Goal: Information Seeking & Learning: Learn about a topic

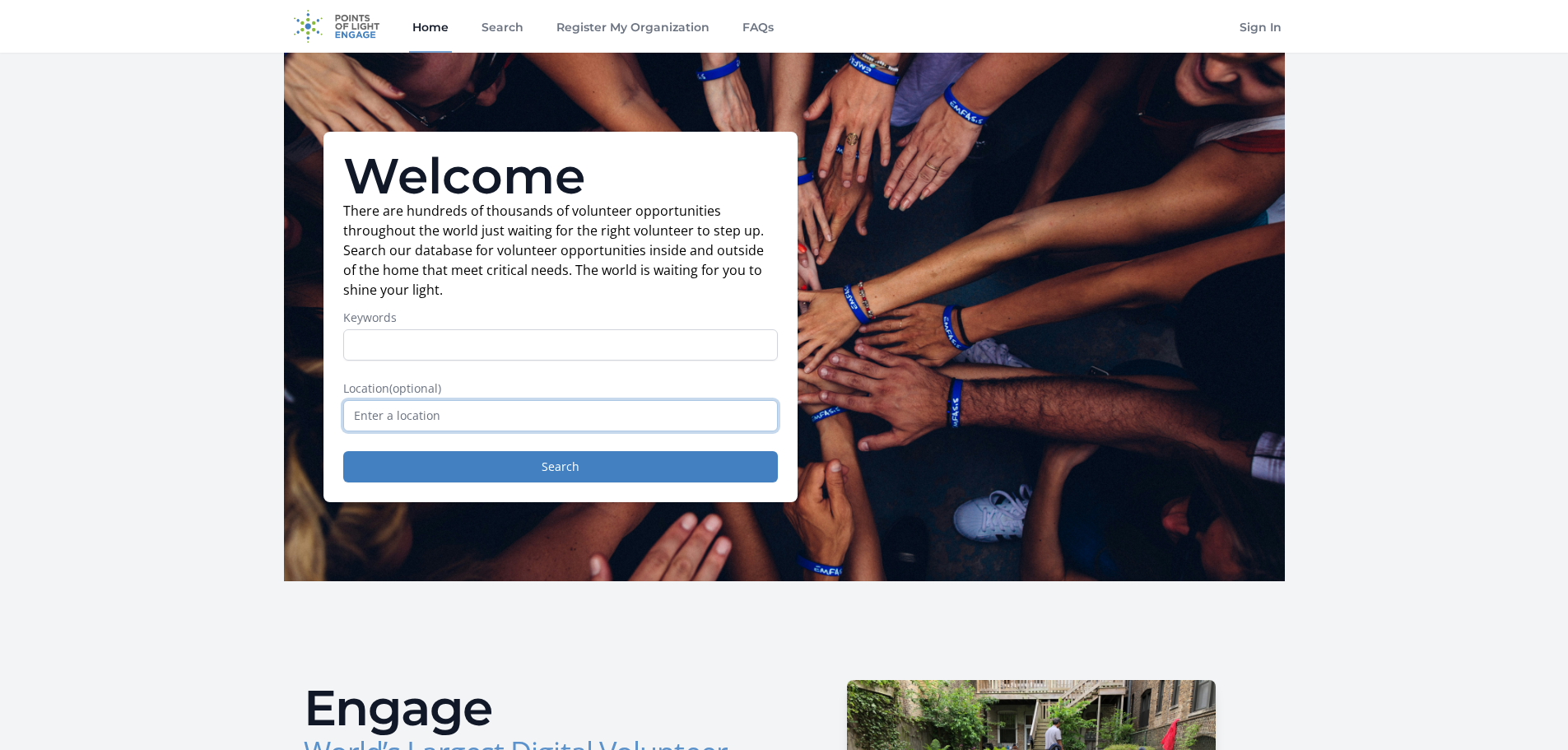
click at [448, 415] on input "text" at bounding box center [560, 416] width 435 height 31
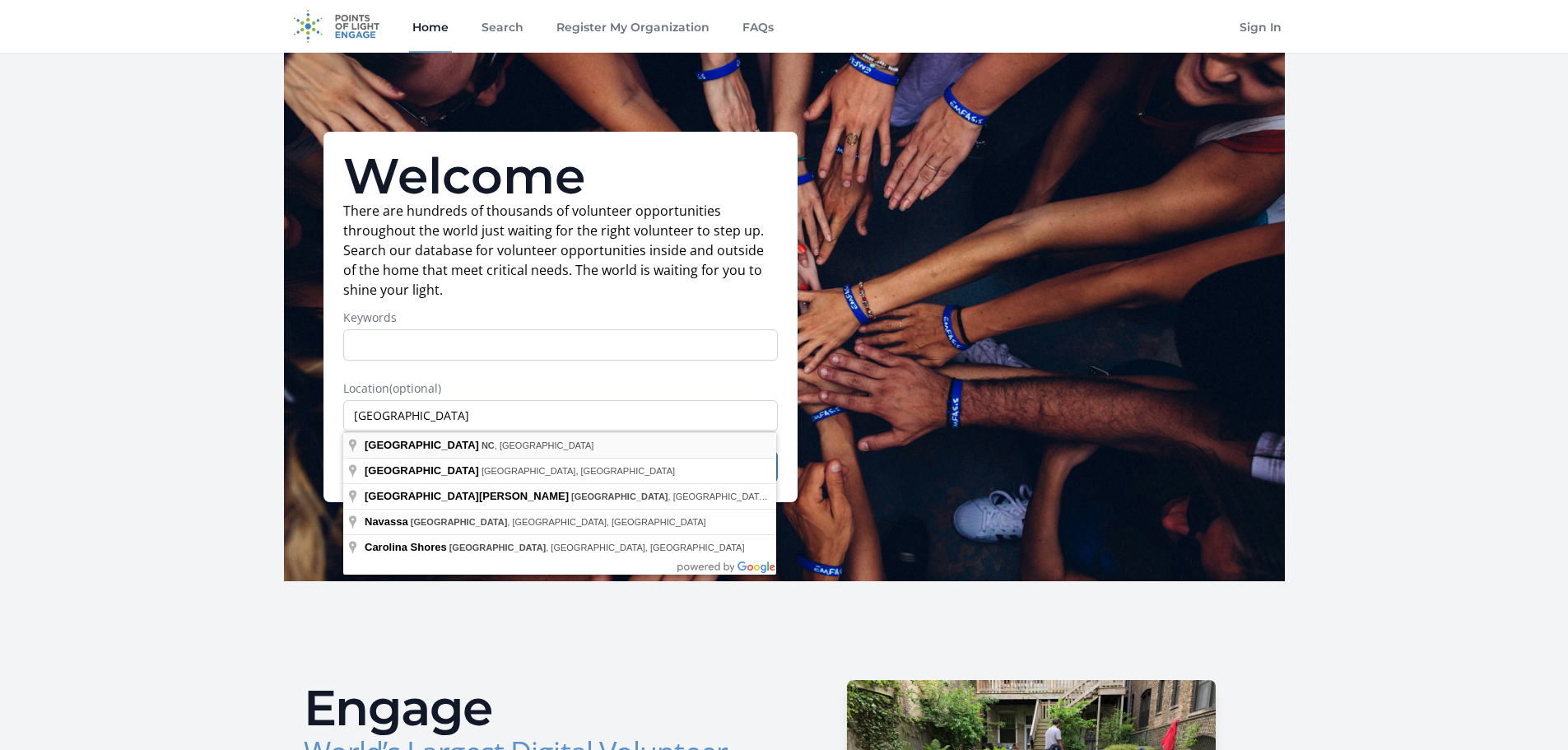
type input "[GEOGRAPHIC_DATA], [GEOGRAPHIC_DATA], [GEOGRAPHIC_DATA]"
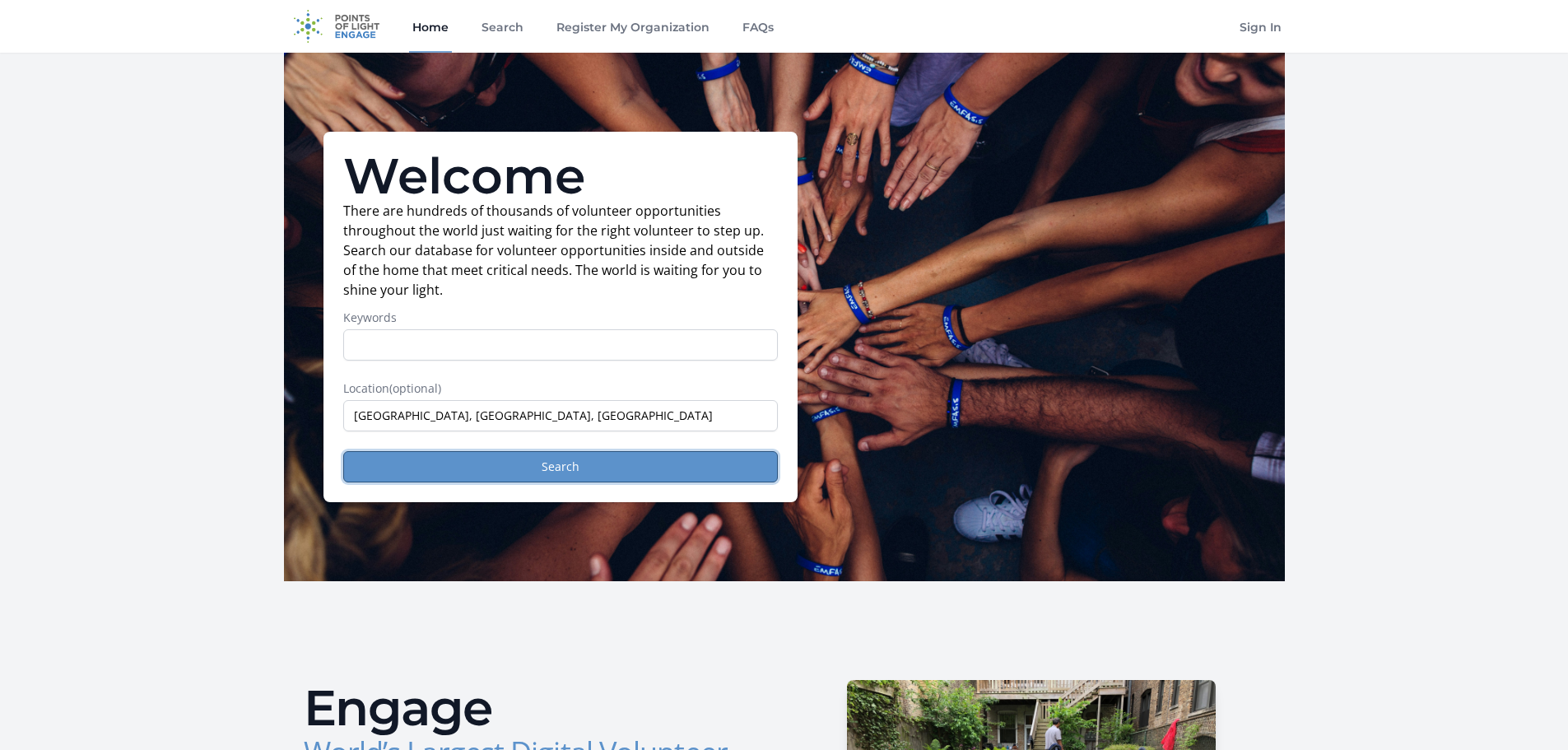
click at [568, 468] on button "Search" at bounding box center [560, 466] width 435 height 31
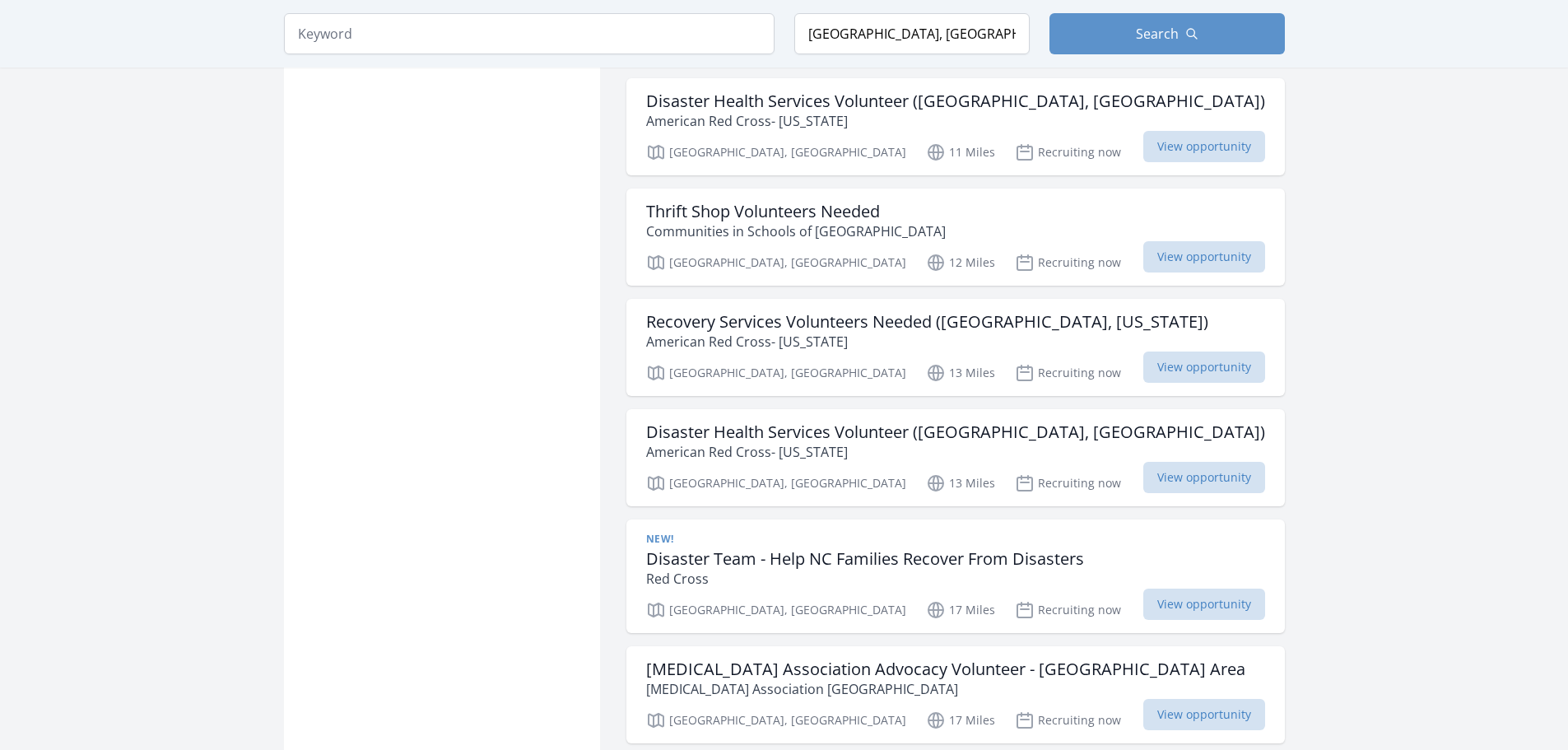
scroll to position [1675, 0]
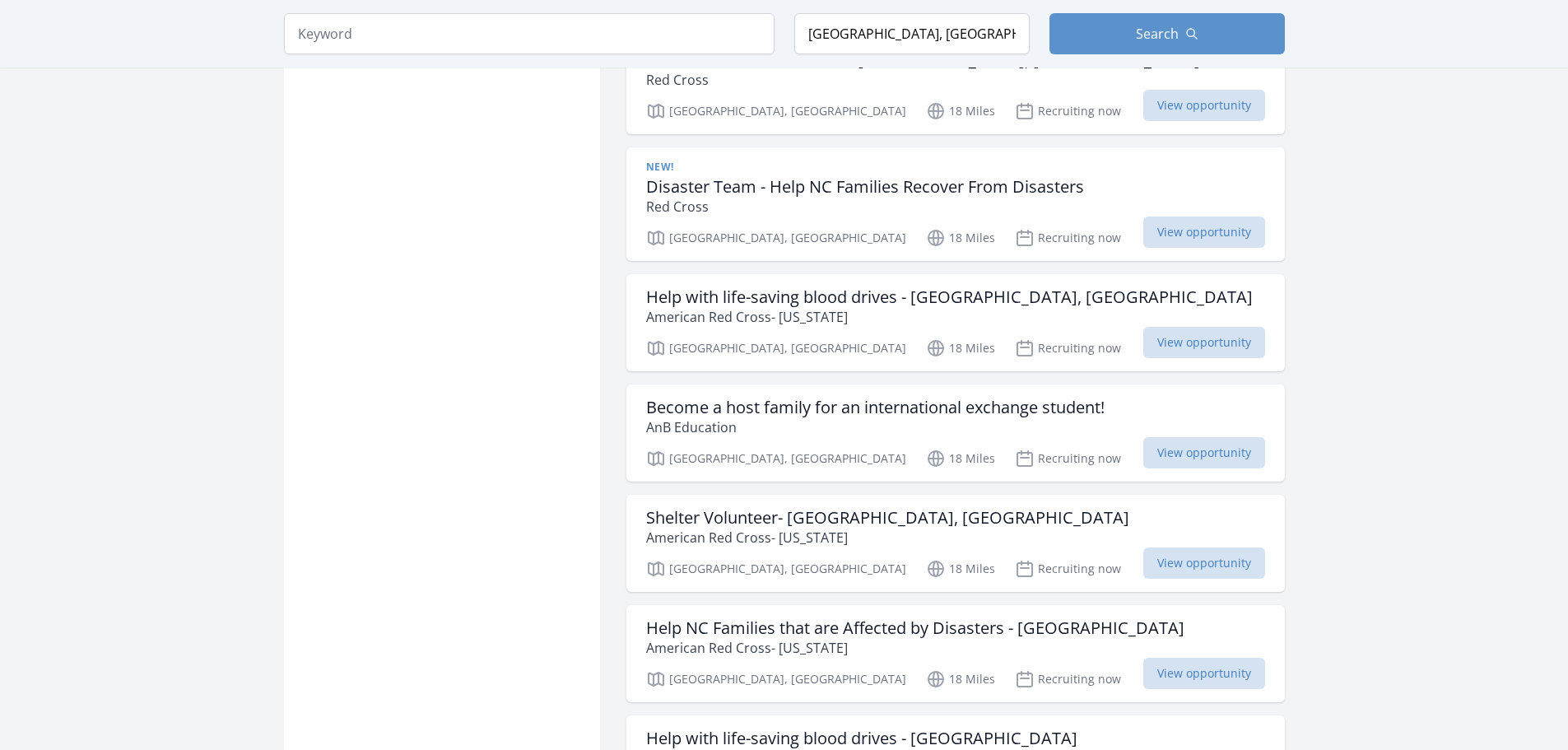
scroll to position [3441, 0]
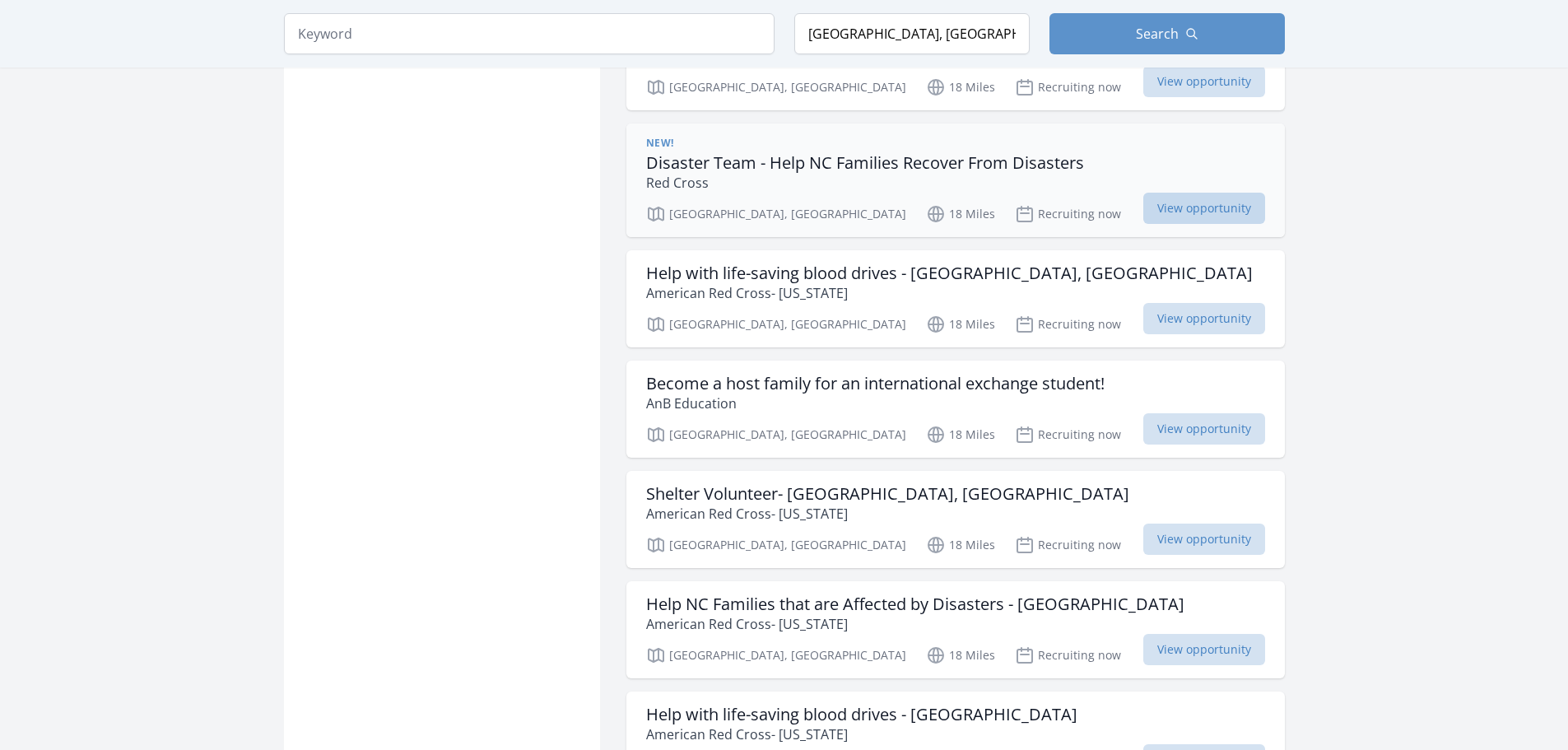
click at [1202, 193] on span "View opportunity" at bounding box center [1205, 208] width 122 height 31
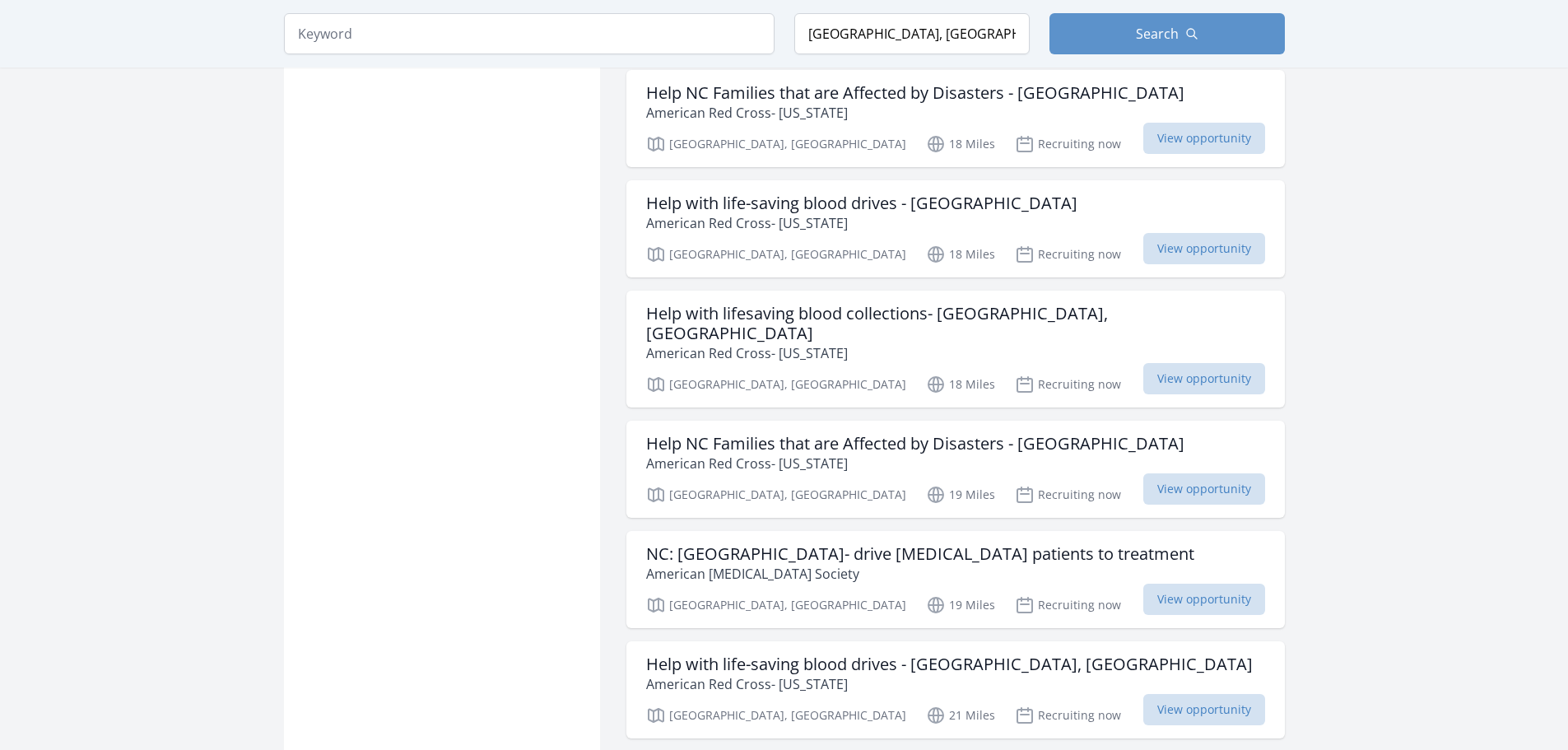
scroll to position [4058, 0]
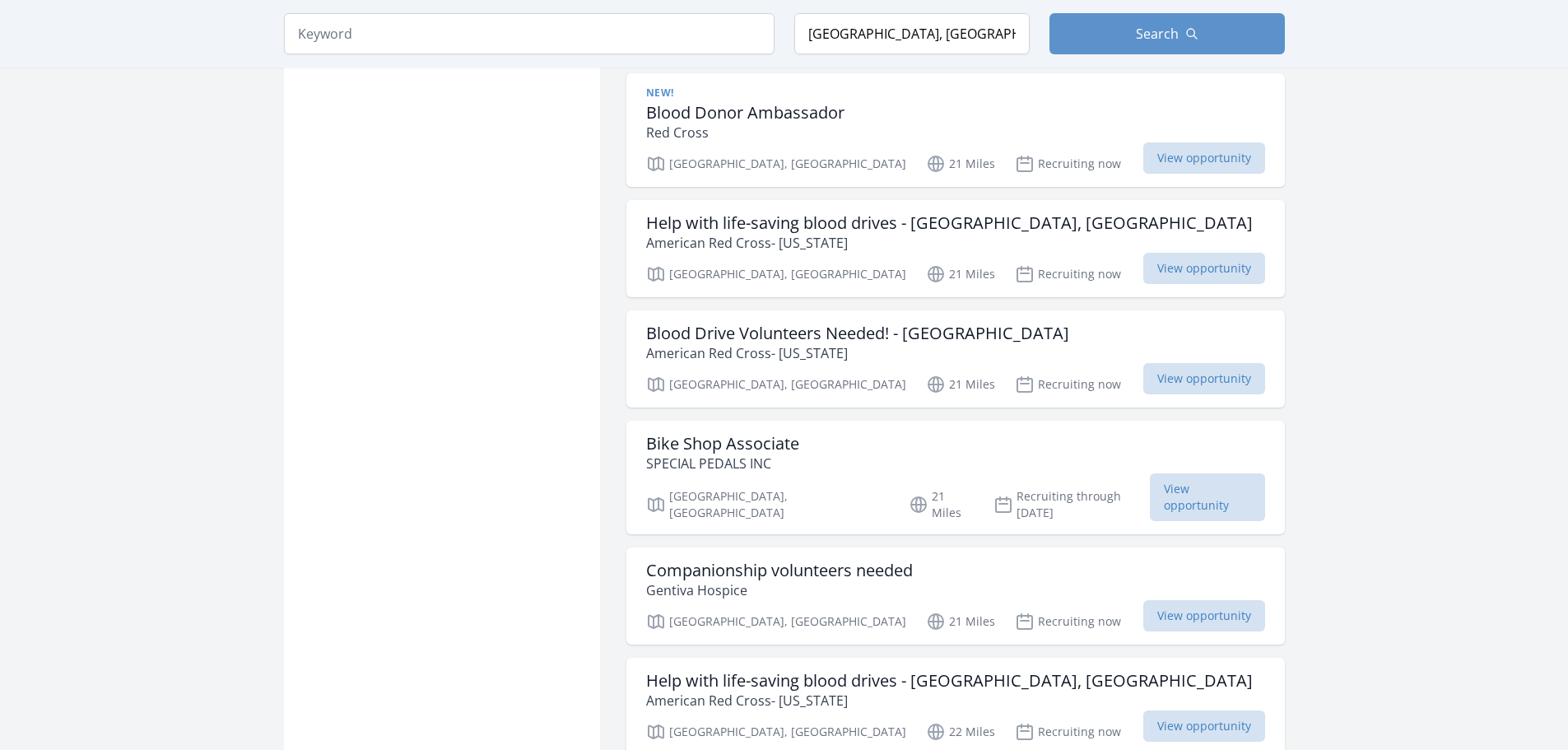
scroll to position [5758, 0]
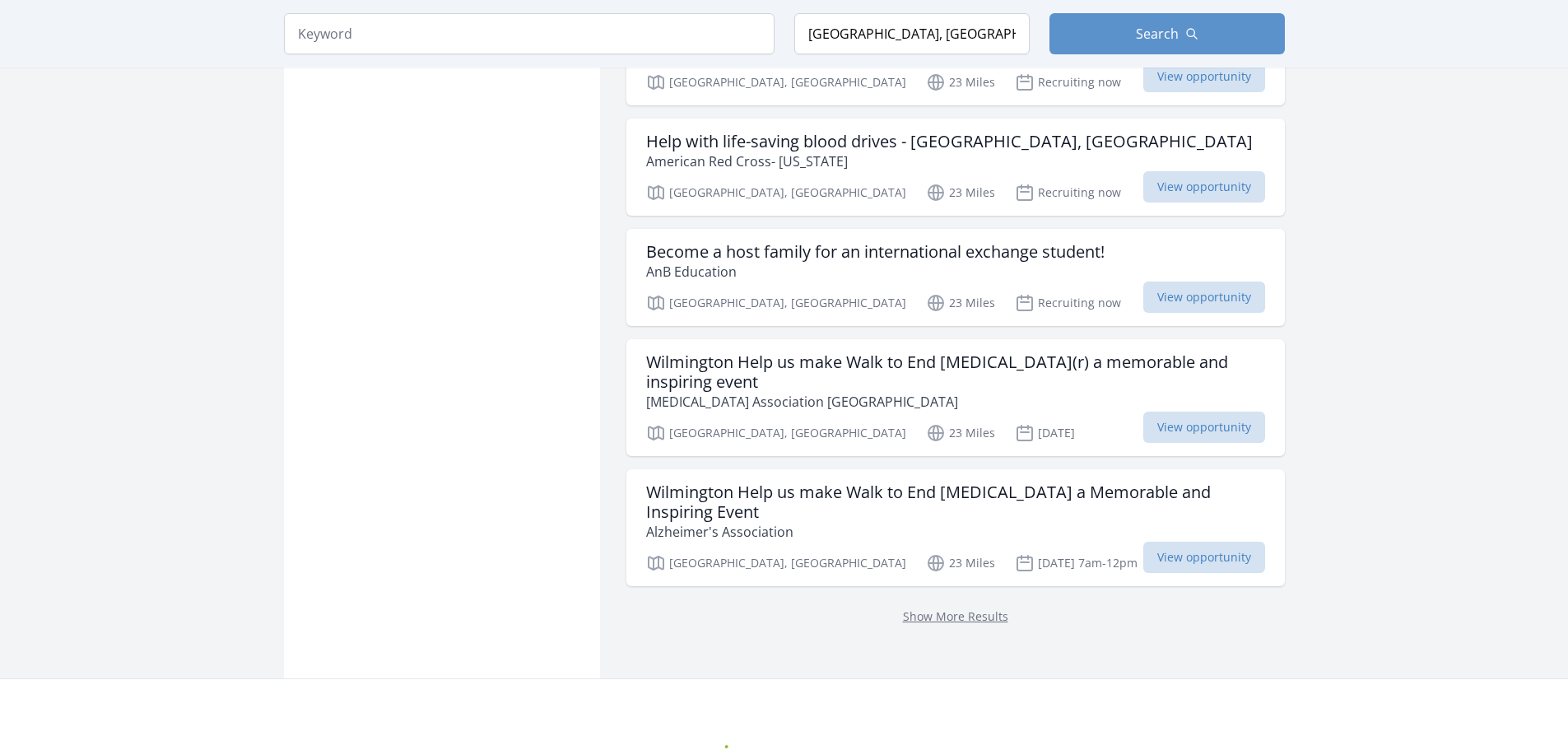
scroll to position [9010, 0]
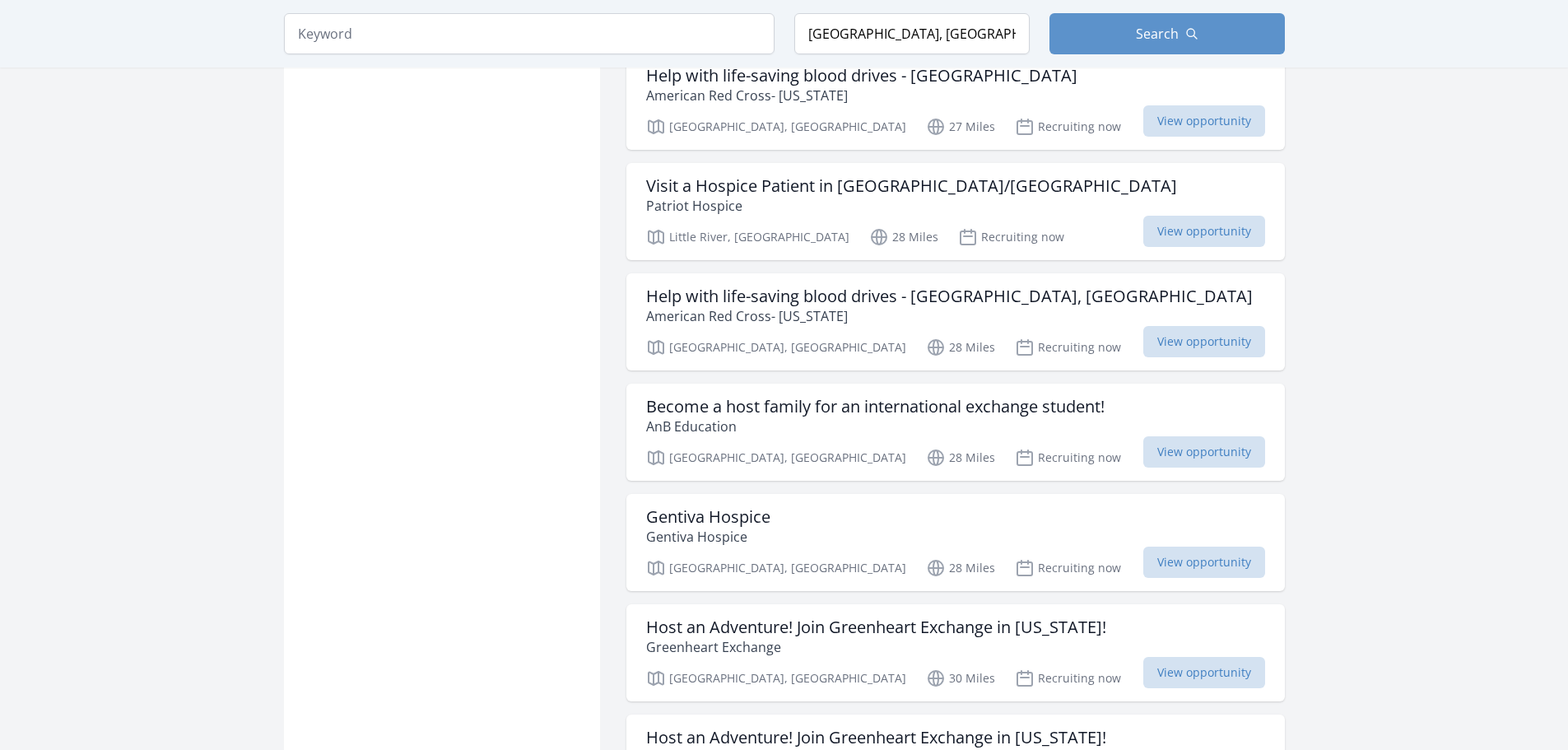
scroll to position [11288, 0]
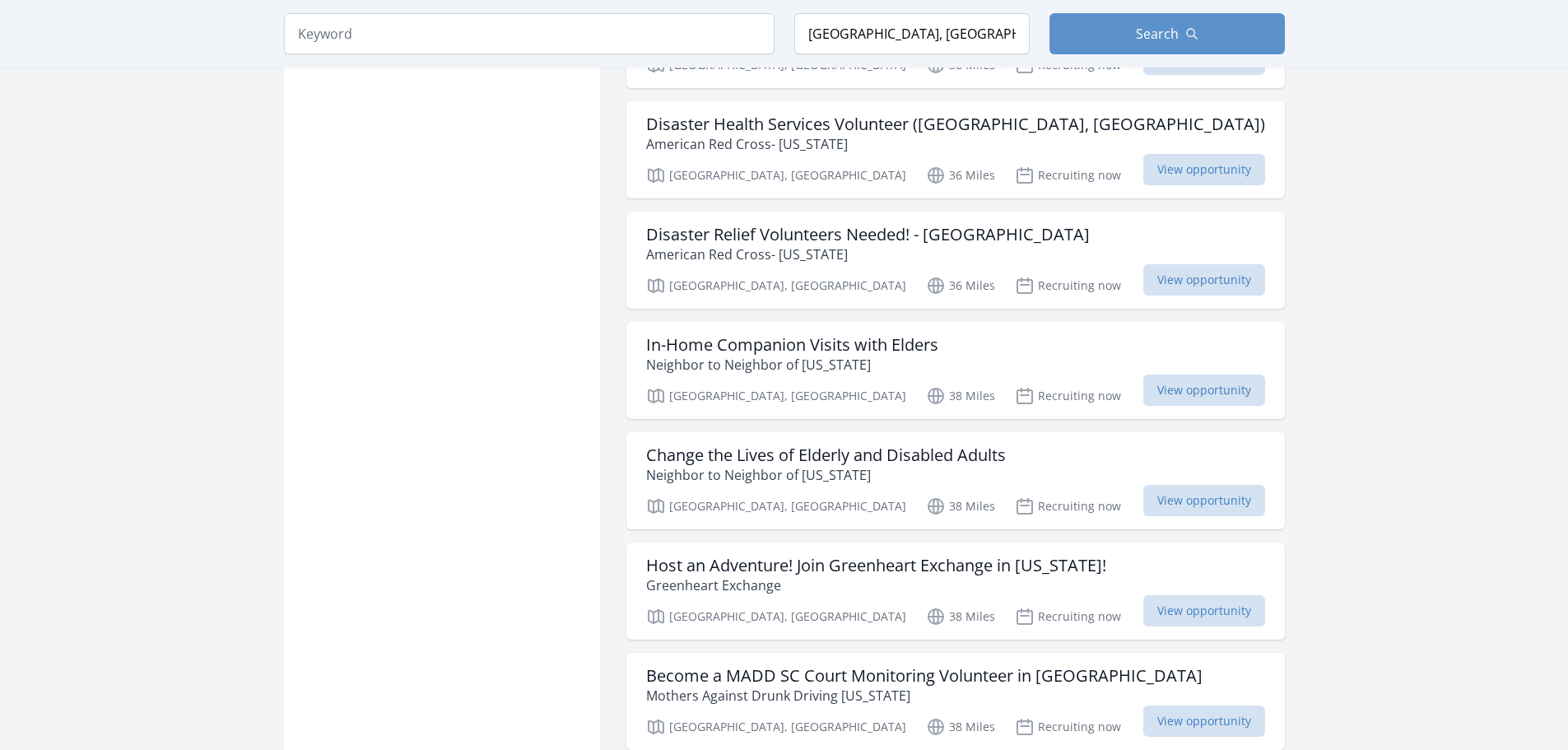
scroll to position [13547, 0]
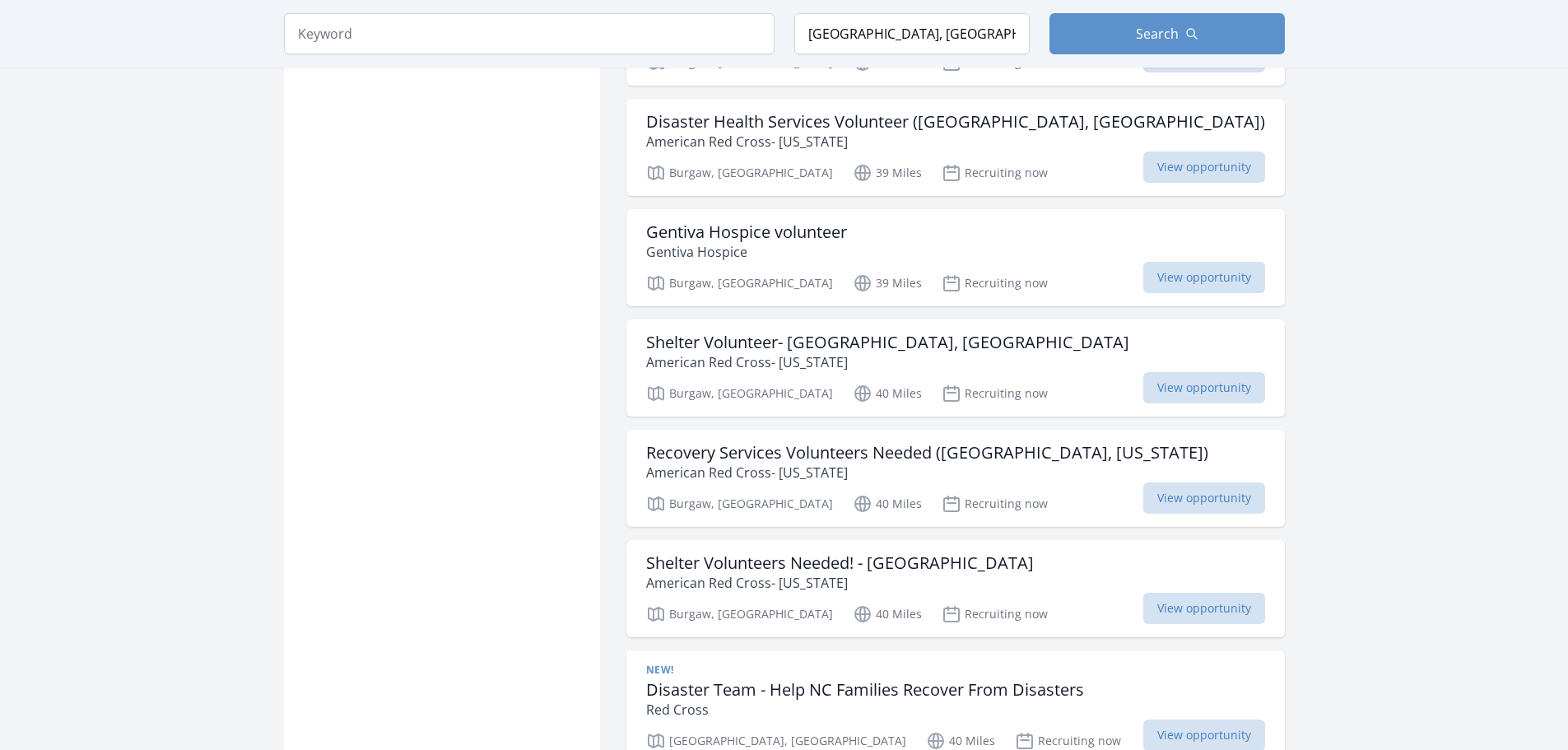
scroll to position [15801, 0]
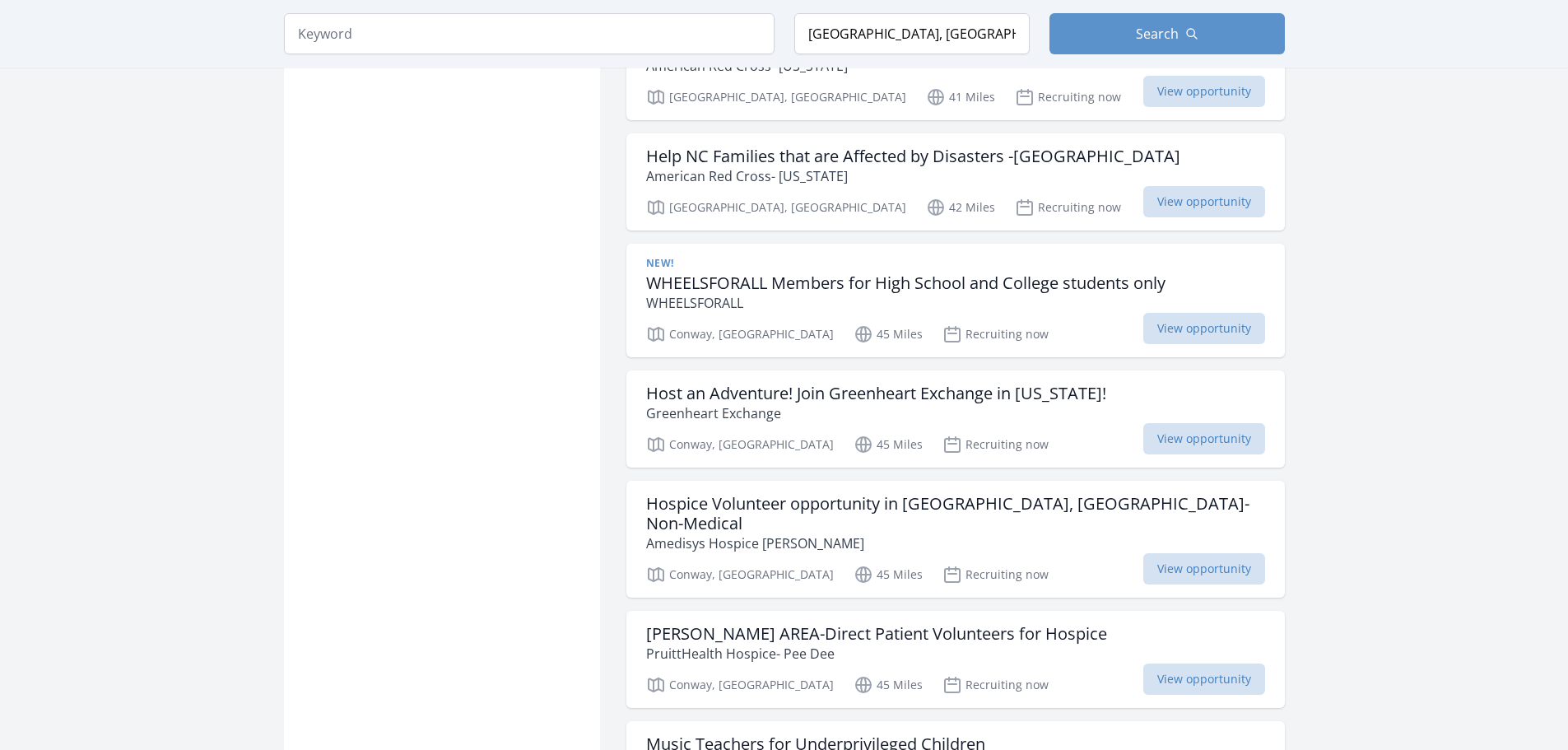
drag, startPoint x: 1347, startPoint y: 89, endPoint x: 1398, endPoint y: 100, distance: 52.2
